Goal: Check status: Check status

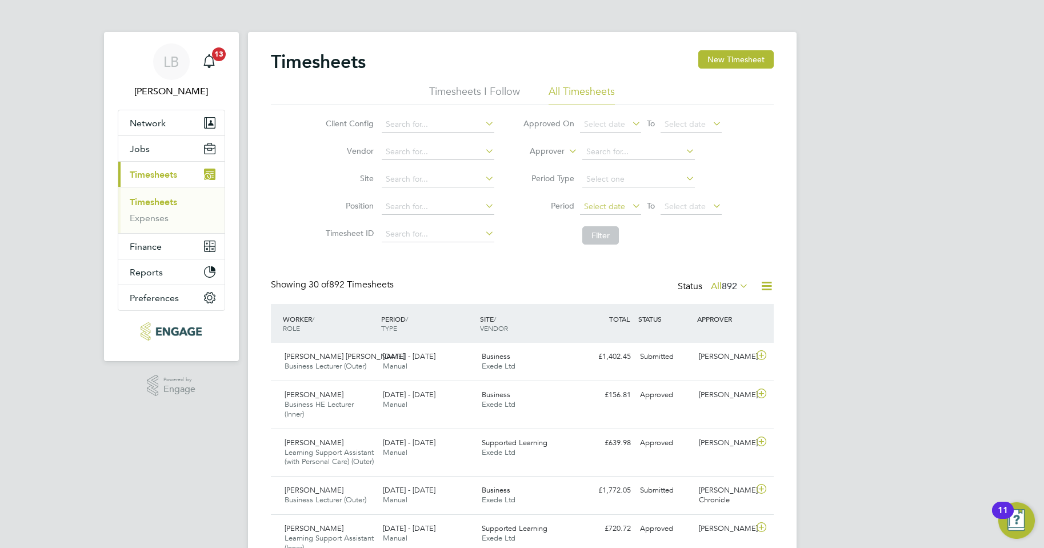
click at [598, 205] on span "Select date" at bounding box center [604, 206] width 41 height 10
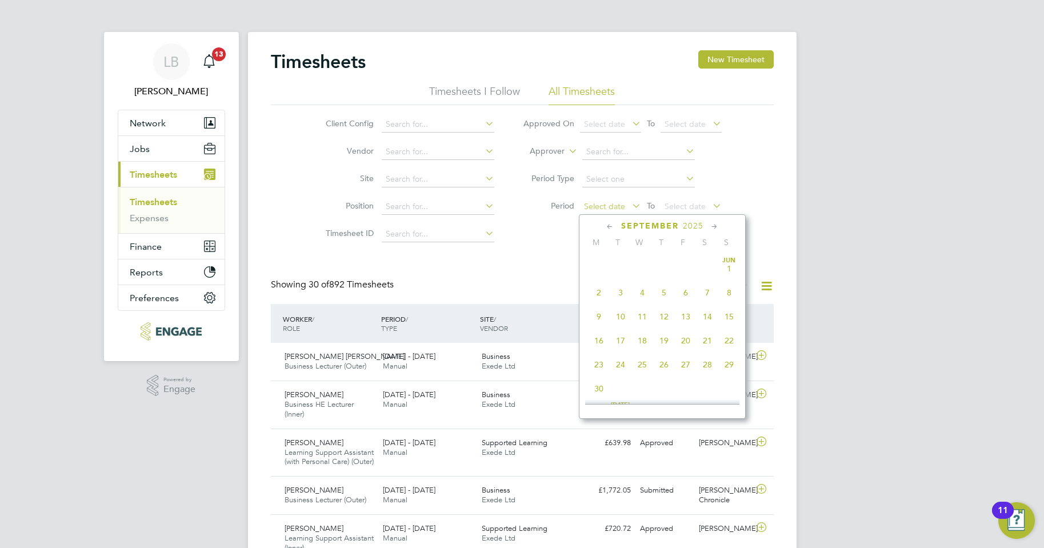
scroll to position [420, 0]
click at [598, 293] on span "15" at bounding box center [599, 282] width 22 height 22
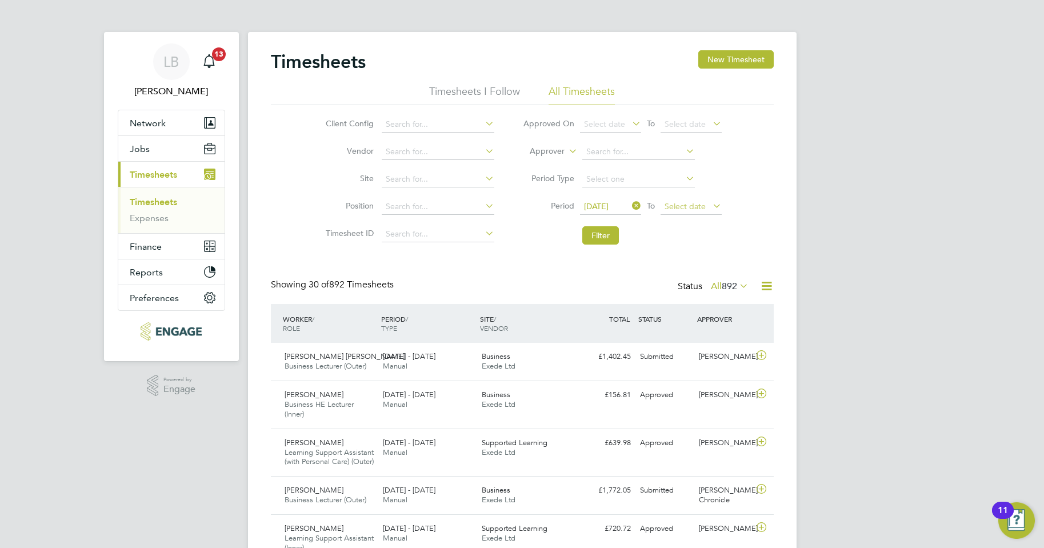
click at [674, 203] on span "Select date" at bounding box center [684, 206] width 41 height 10
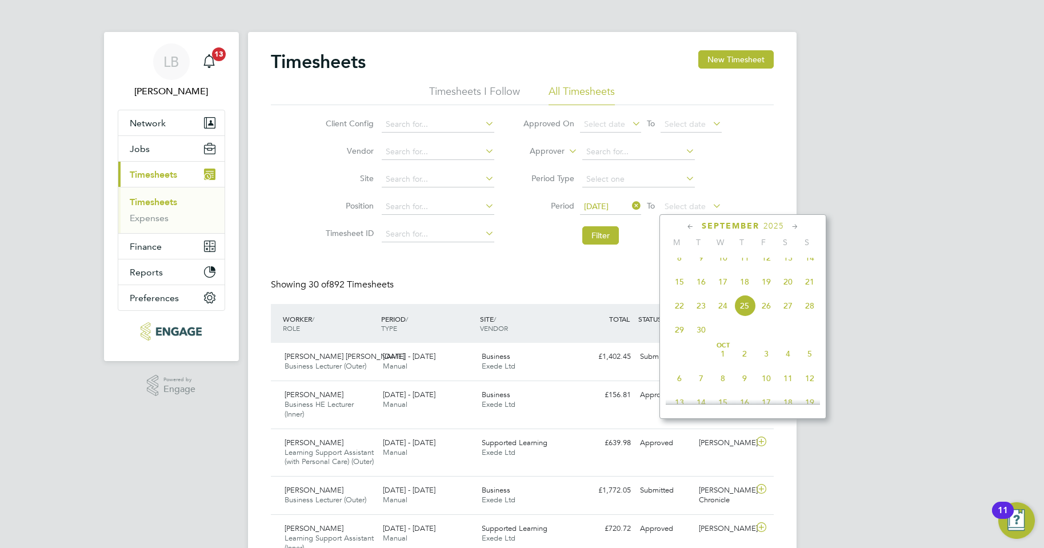
click at [810, 291] on span "21" at bounding box center [810, 282] width 22 height 22
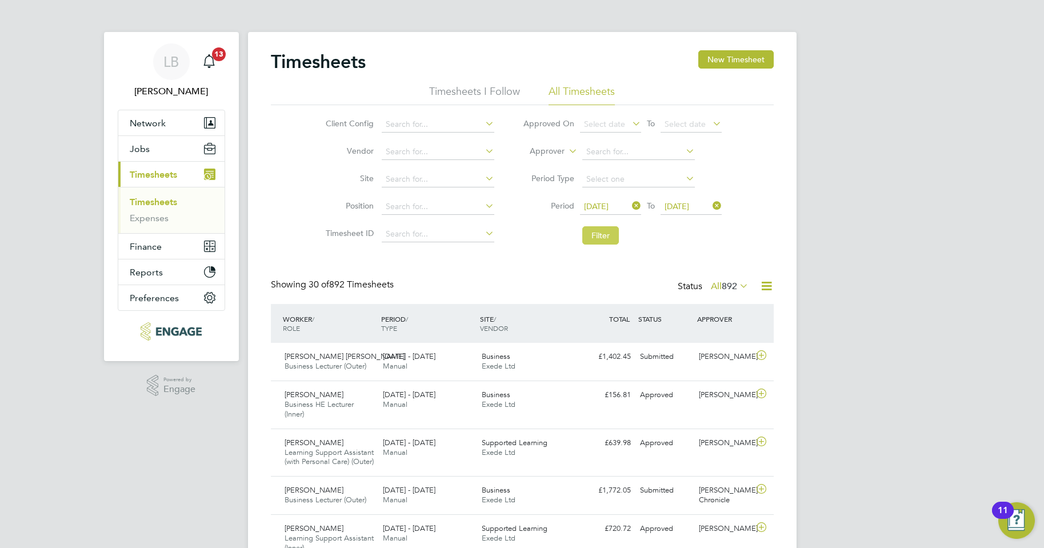
click at [608, 240] on button "Filter" at bounding box center [600, 235] width 37 height 18
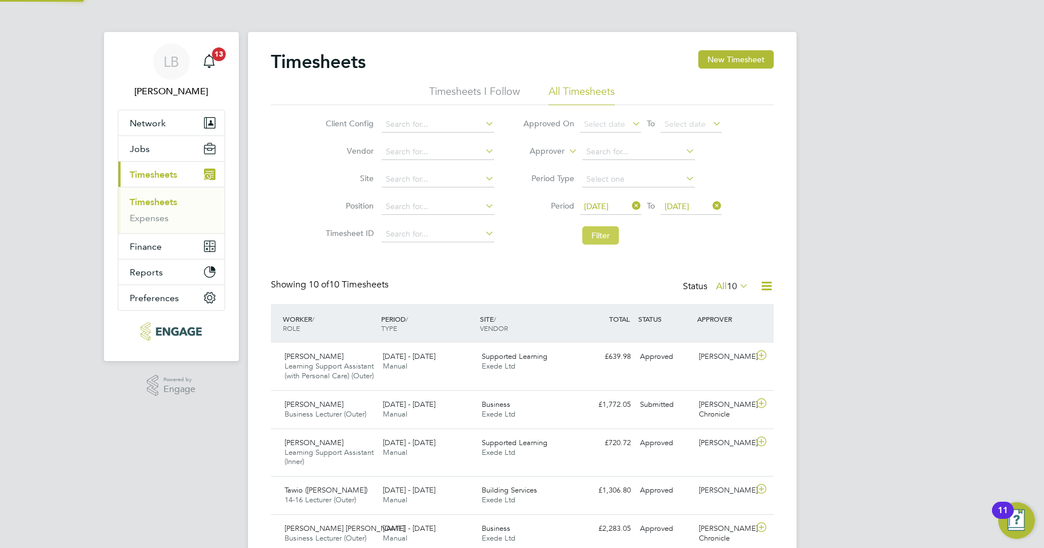
scroll to position [38, 99]
click at [602, 233] on button "Filter" at bounding box center [600, 235] width 37 height 18
